Goal: Find specific page/section: Find specific page/section

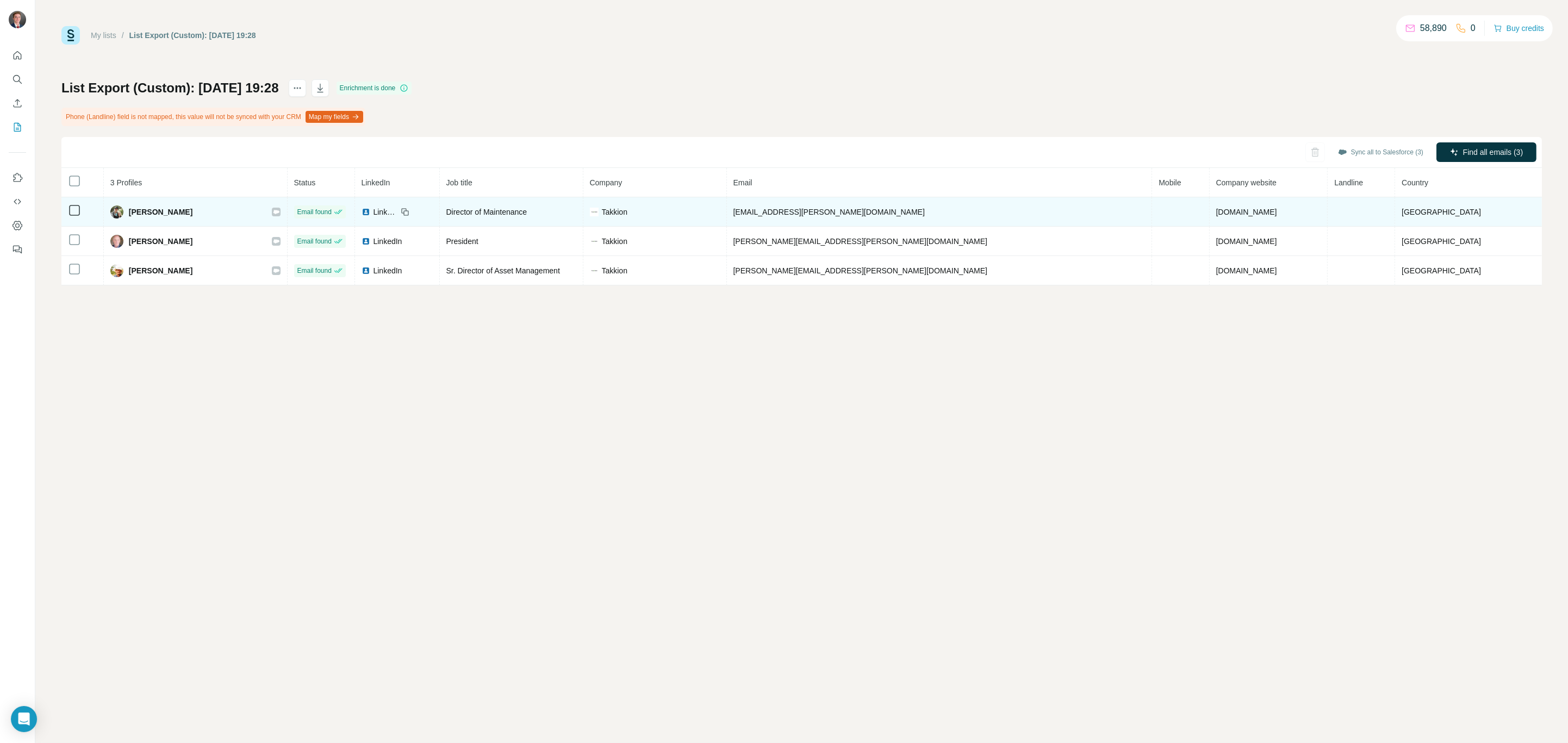
click at [279, 213] on icon at bounding box center [277, 212] width 7 height 8
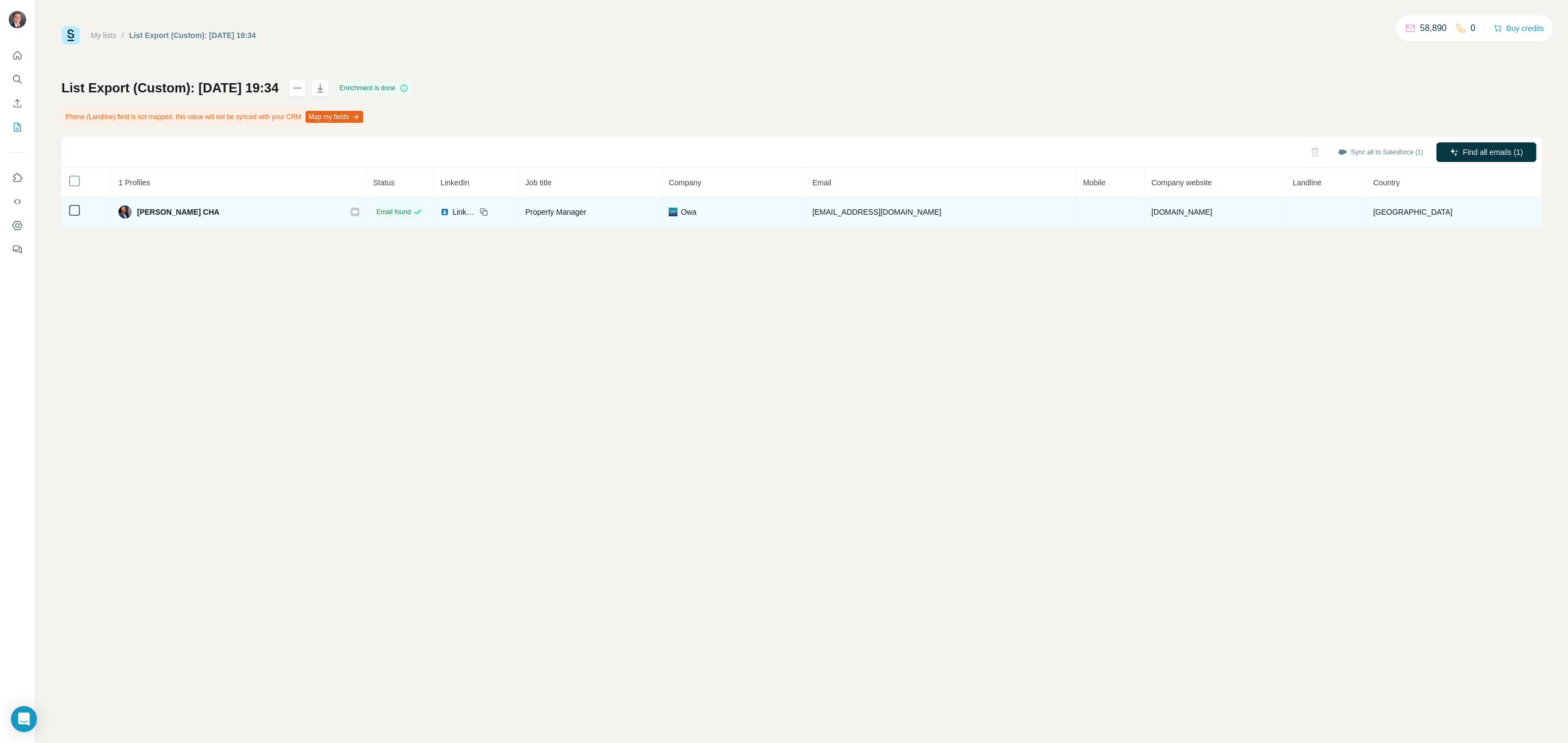
click at [358, 210] on icon at bounding box center [355, 212] width 6 height 4
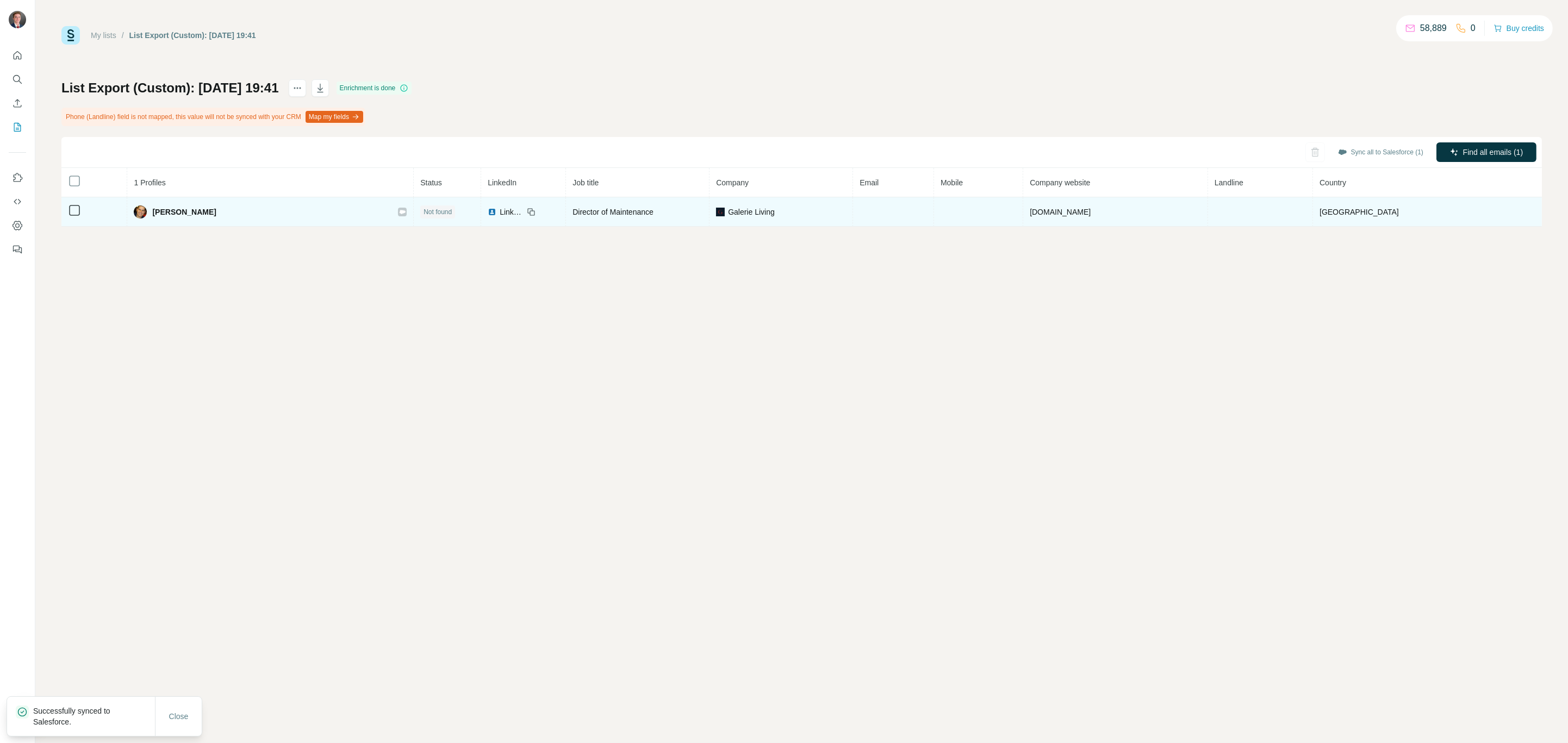
click at [405, 214] on icon at bounding box center [403, 212] width 7 height 8
